Goal: Ask a question

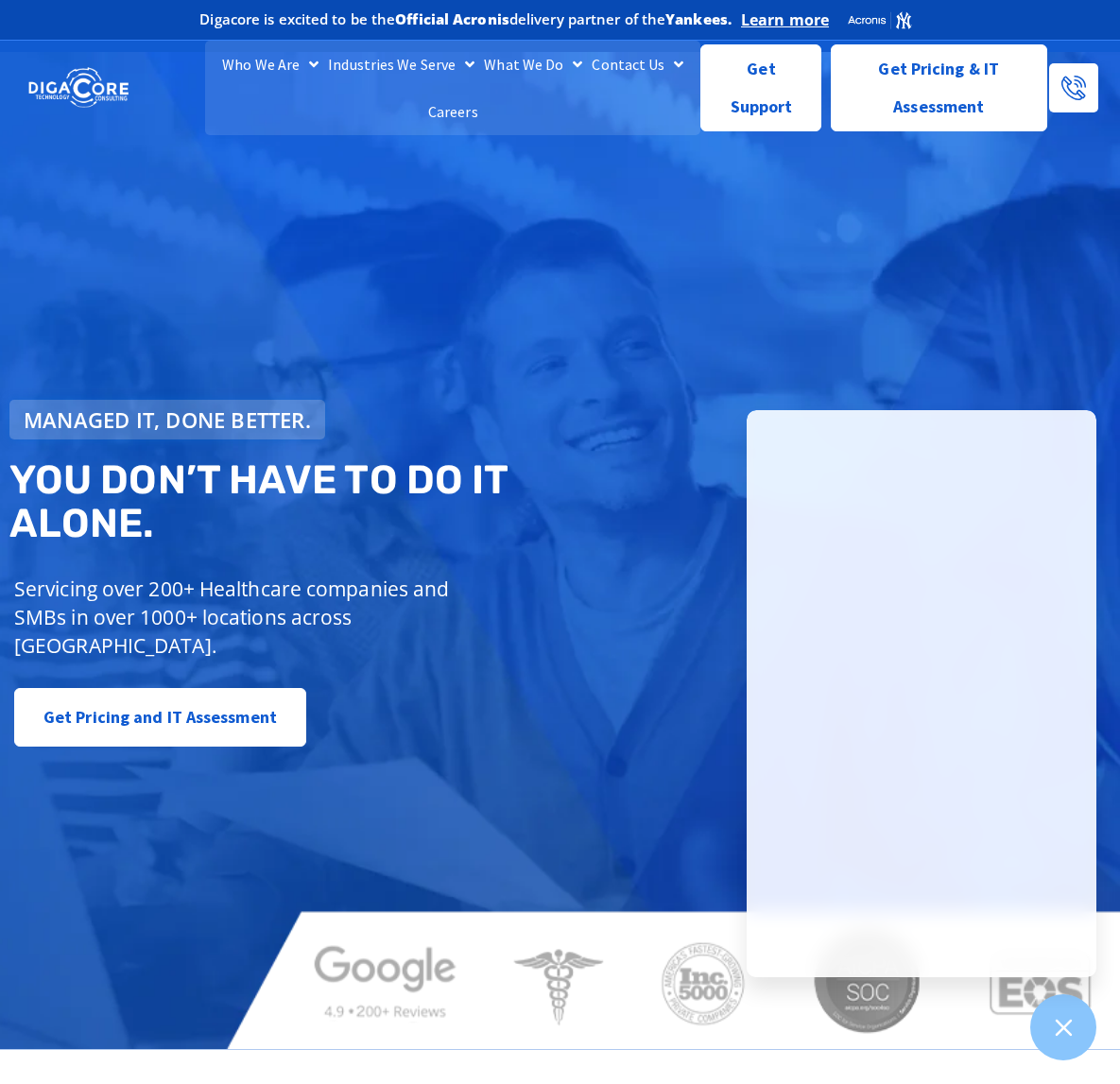
click at [586, 231] on div "Managed IT, done better. You don’t have to do IT alone. Servicing over 200+ Hea…" at bounding box center [560, 550] width 1120 height 997
click at [744, 116] on span "Get Support" at bounding box center [761, 81] width 89 height 76
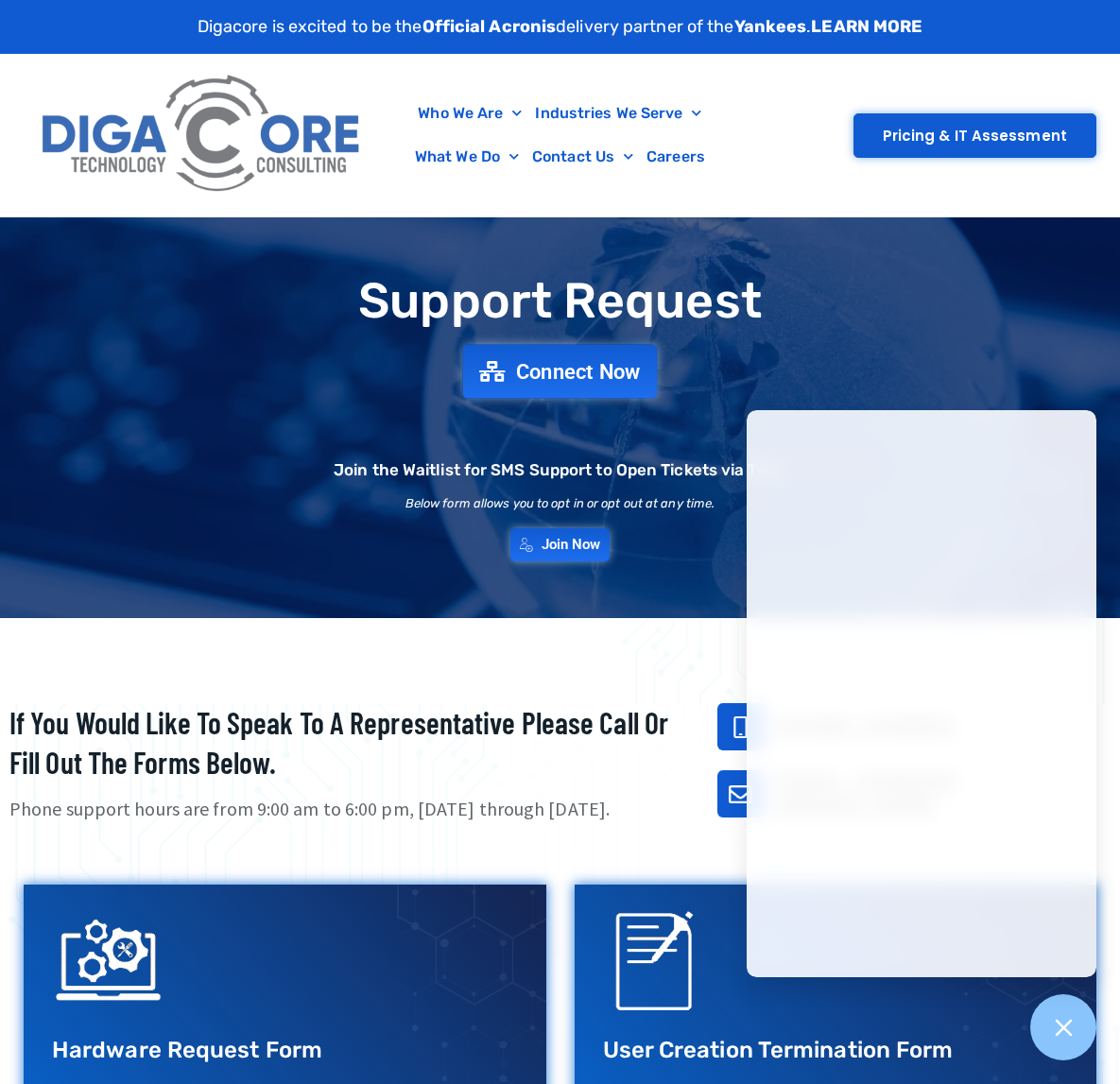
click at [607, 356] on link "Connect Now" at bounding box center [560, 372] width 195 height 54
click at [531, 361] on span "Connect Now" at bounding box center [578, 371] width 125 height 21
